Goal: Understand process/instructions: Learn how to perform a task or action

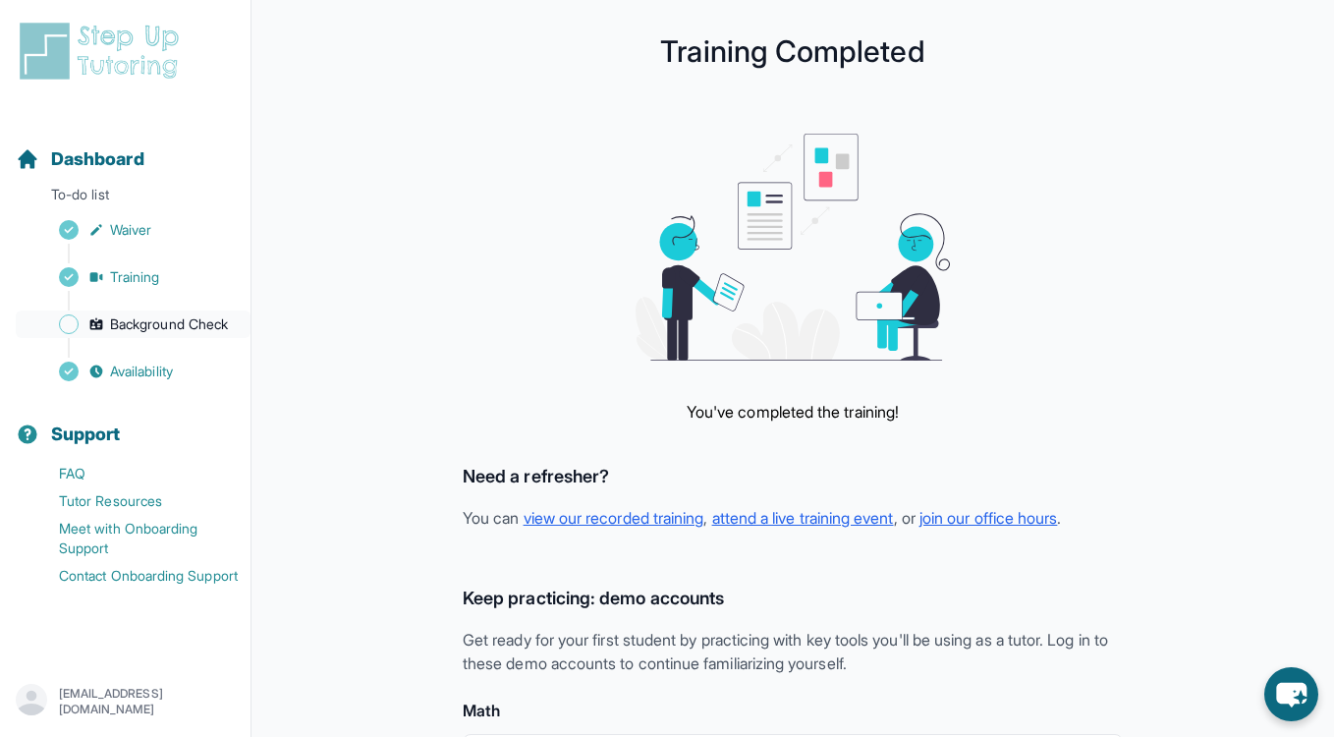
click at [152, 322] on span "Background Check" at bounding box center [169, 324] width 118 height 20
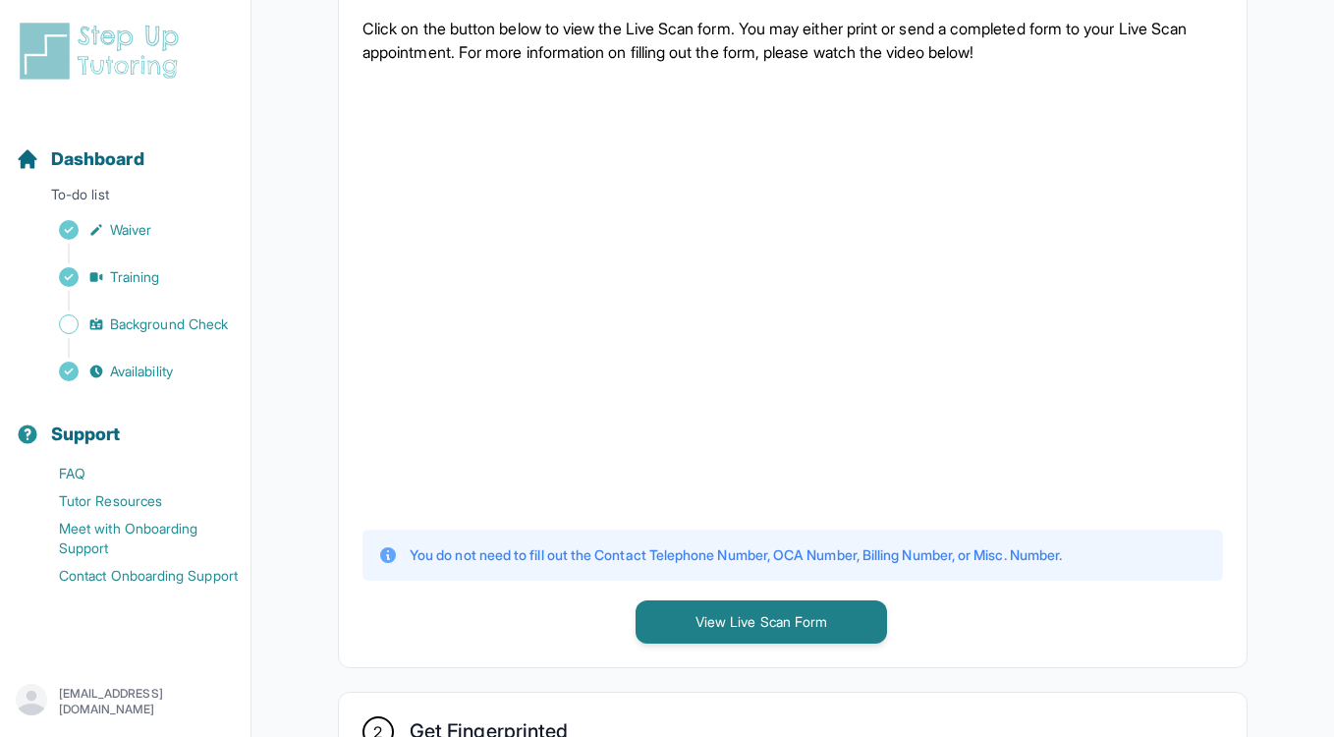
scroll to position [398, 0]
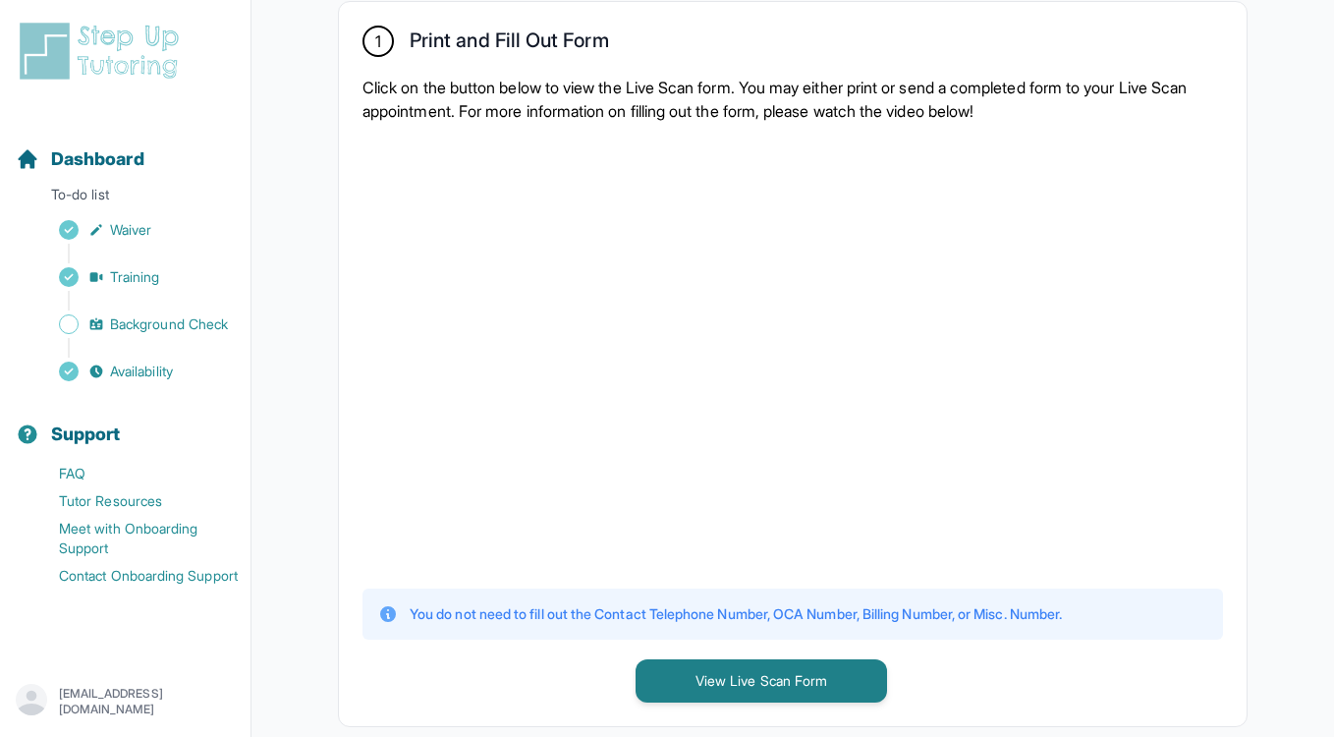
click at [817, 653] on div "1 Print and Fill Out Form Click on the button below to view the Live Scan form.…" at bounding box center [793, 364] width 908 height 724
click at [823, 678] on button "View Live Scan Form" at bounding box center [762, 680] width 252 height 43
